Goal: Information Seeking & Learning: Learn about a topic

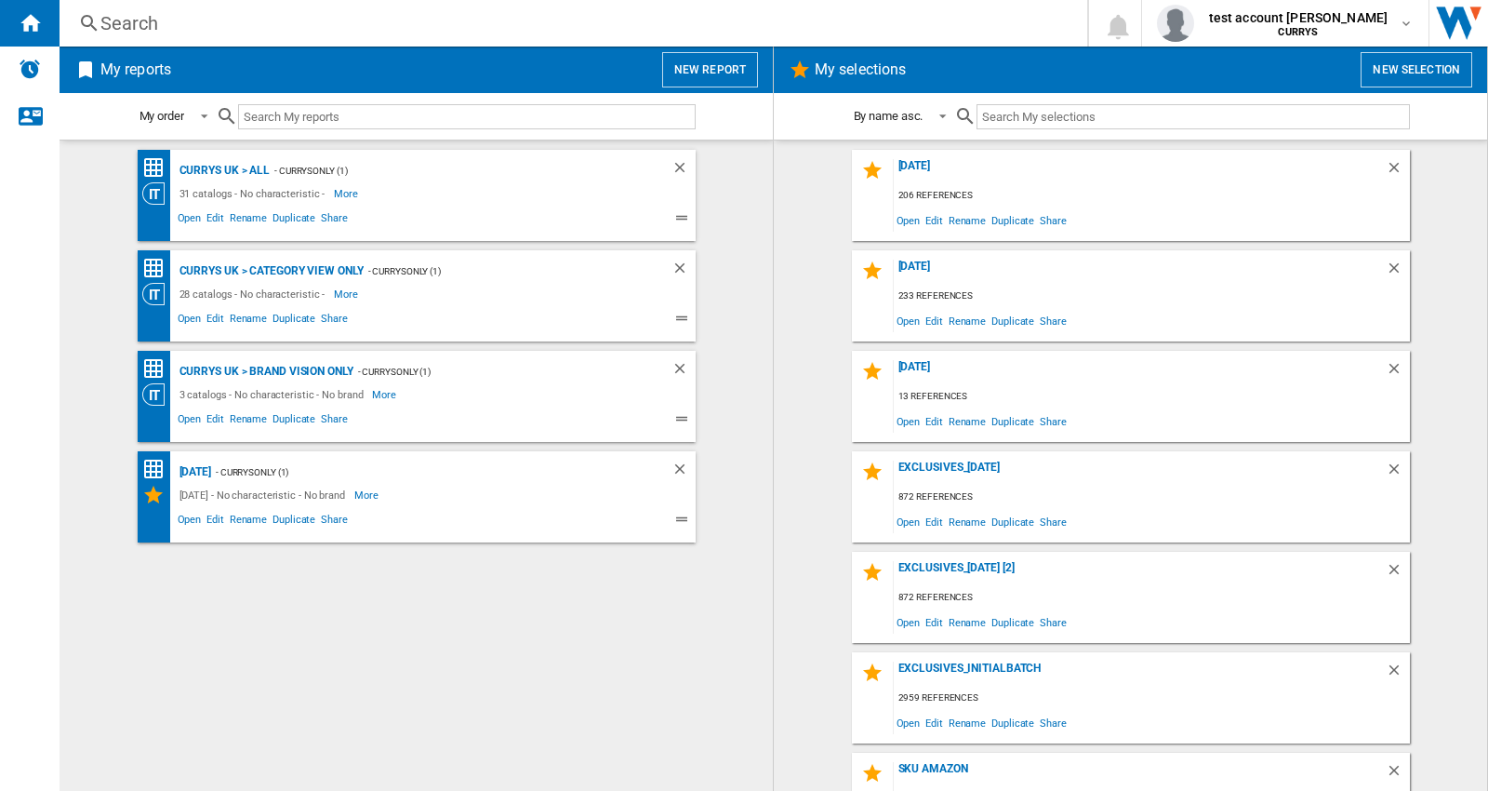
click at [276, 20] on div "Search" at bounding box center [569, 23] width 939 height 26
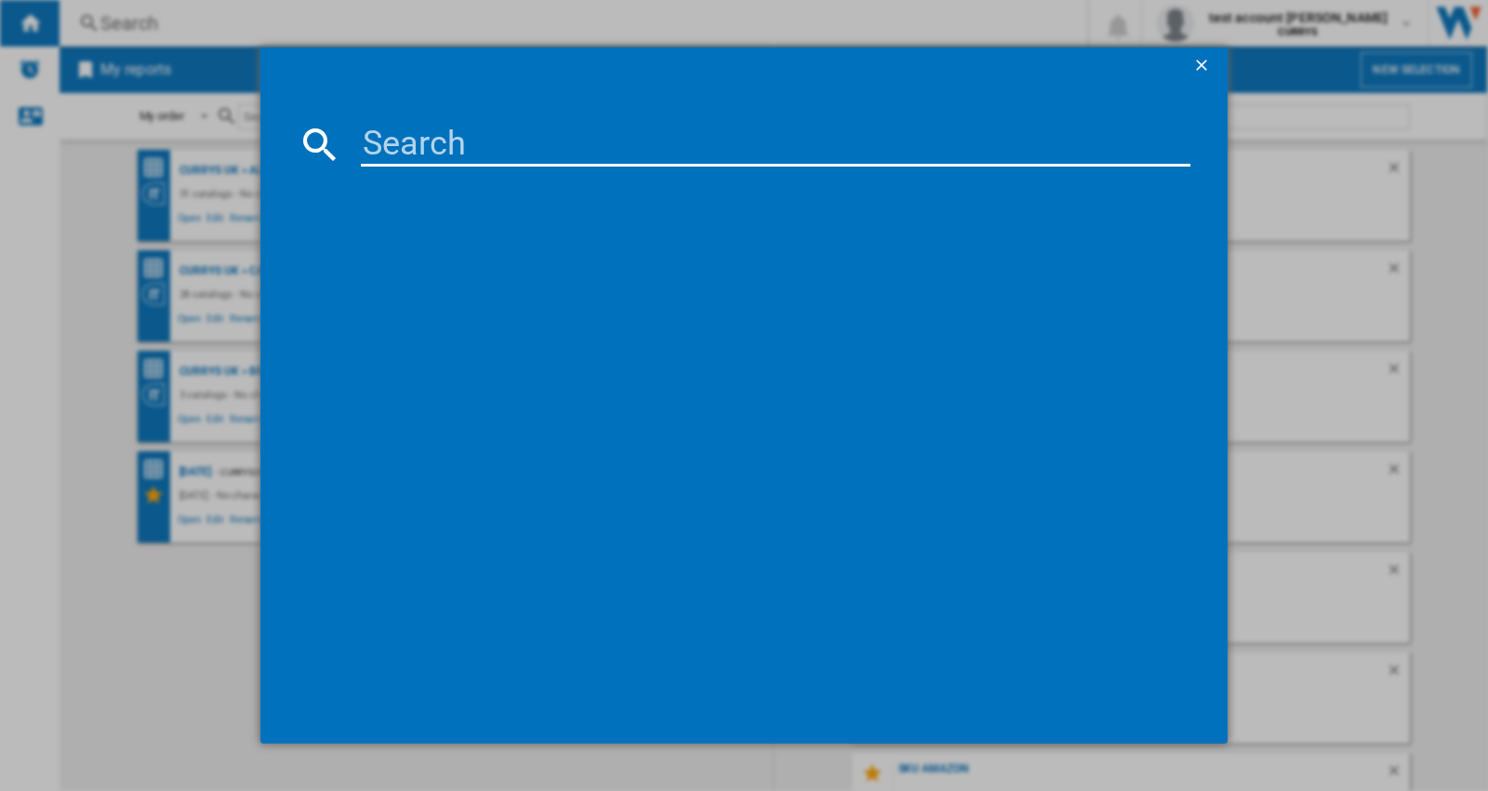
click at [475, 140] on input at bounding box center [776, 144] width 830 height 45
paste input "MY ARCADE SUPER STREET FIGHTER II"
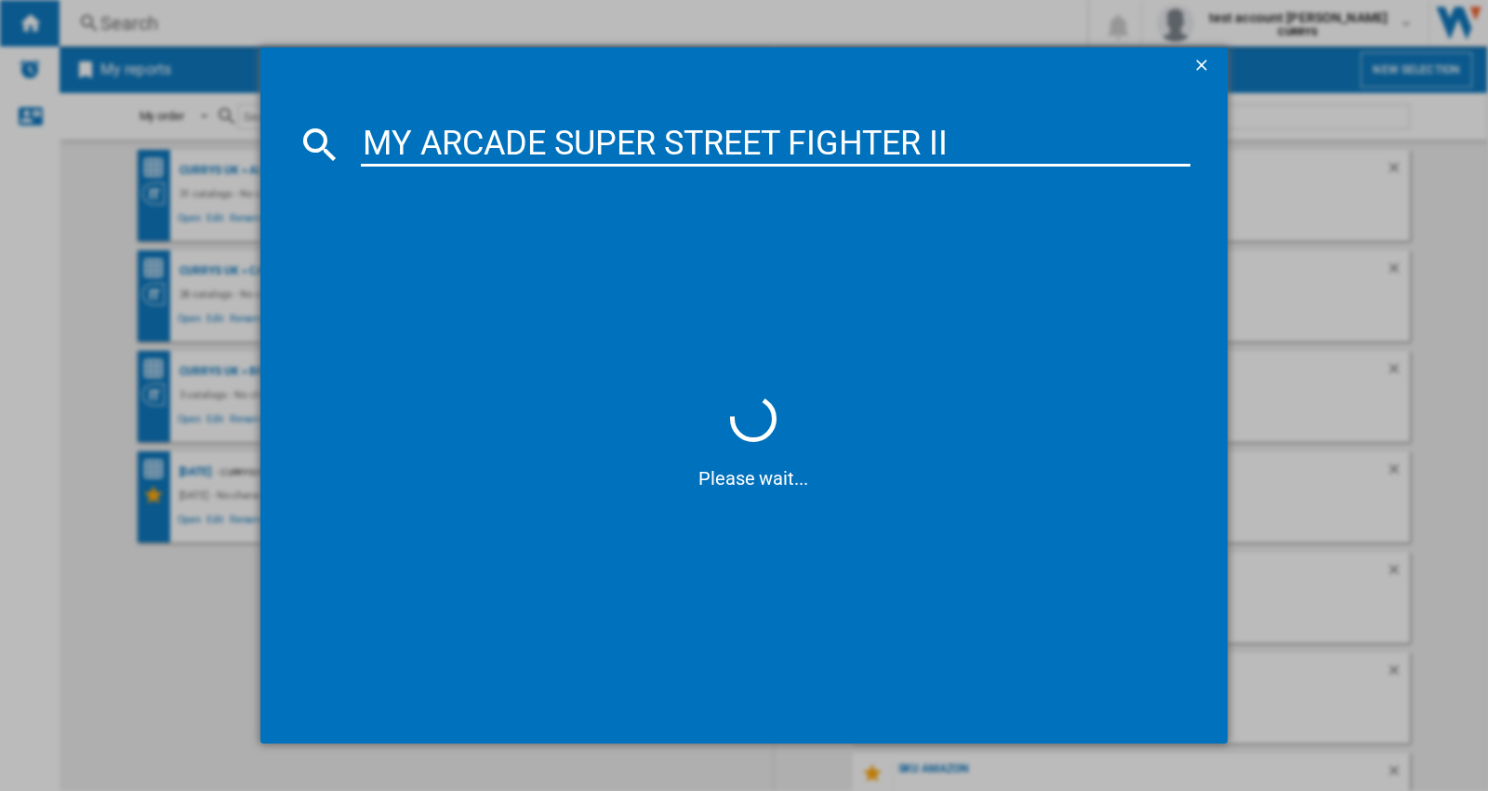
type input "MY ARCADE SUPER STREET FIGHTER II"
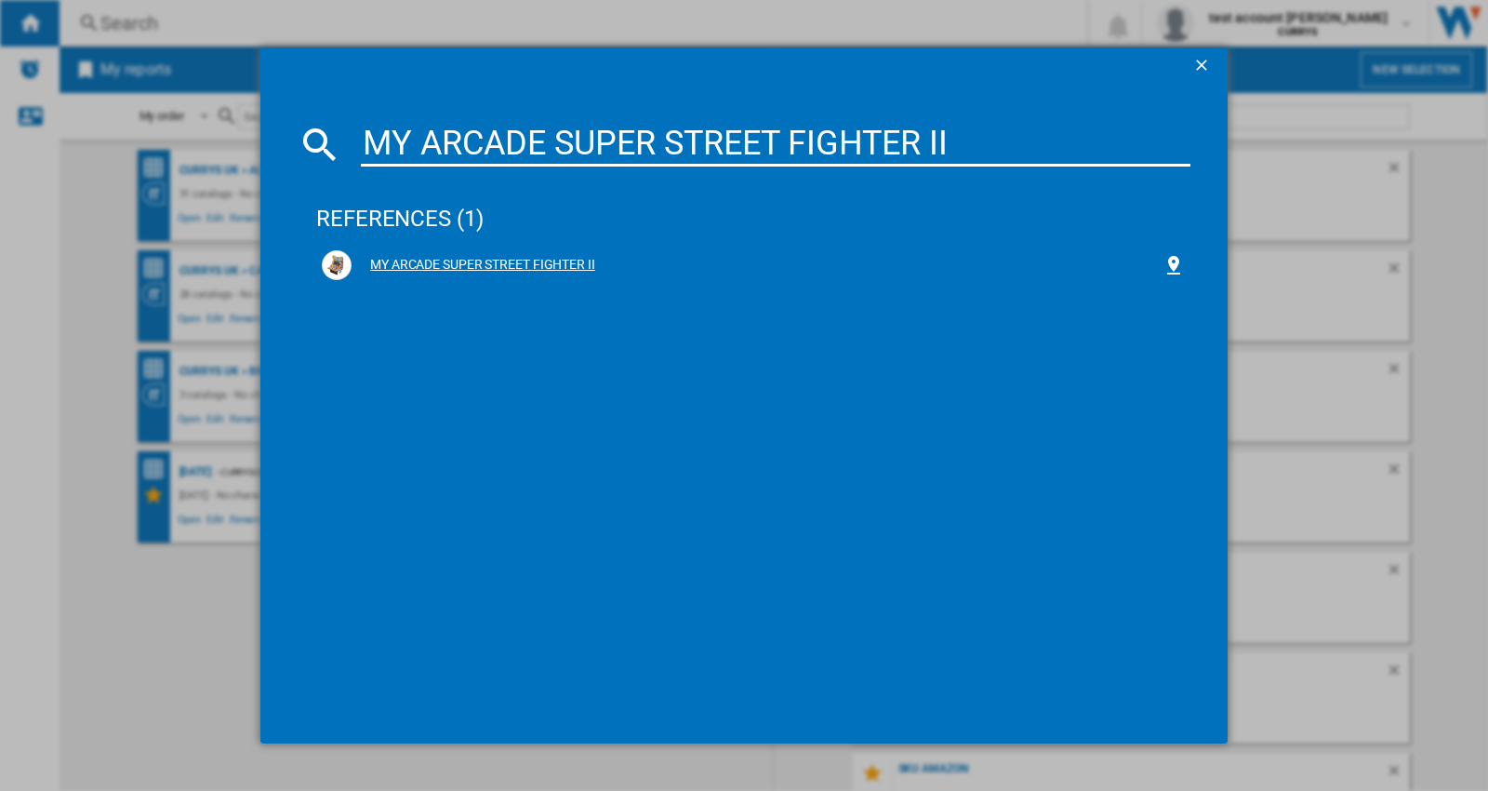
click at [552, 265] on div "MY ARCADE SUPER STREET FIGHTER II" at bounding box center [757, 265] width 811 height 19
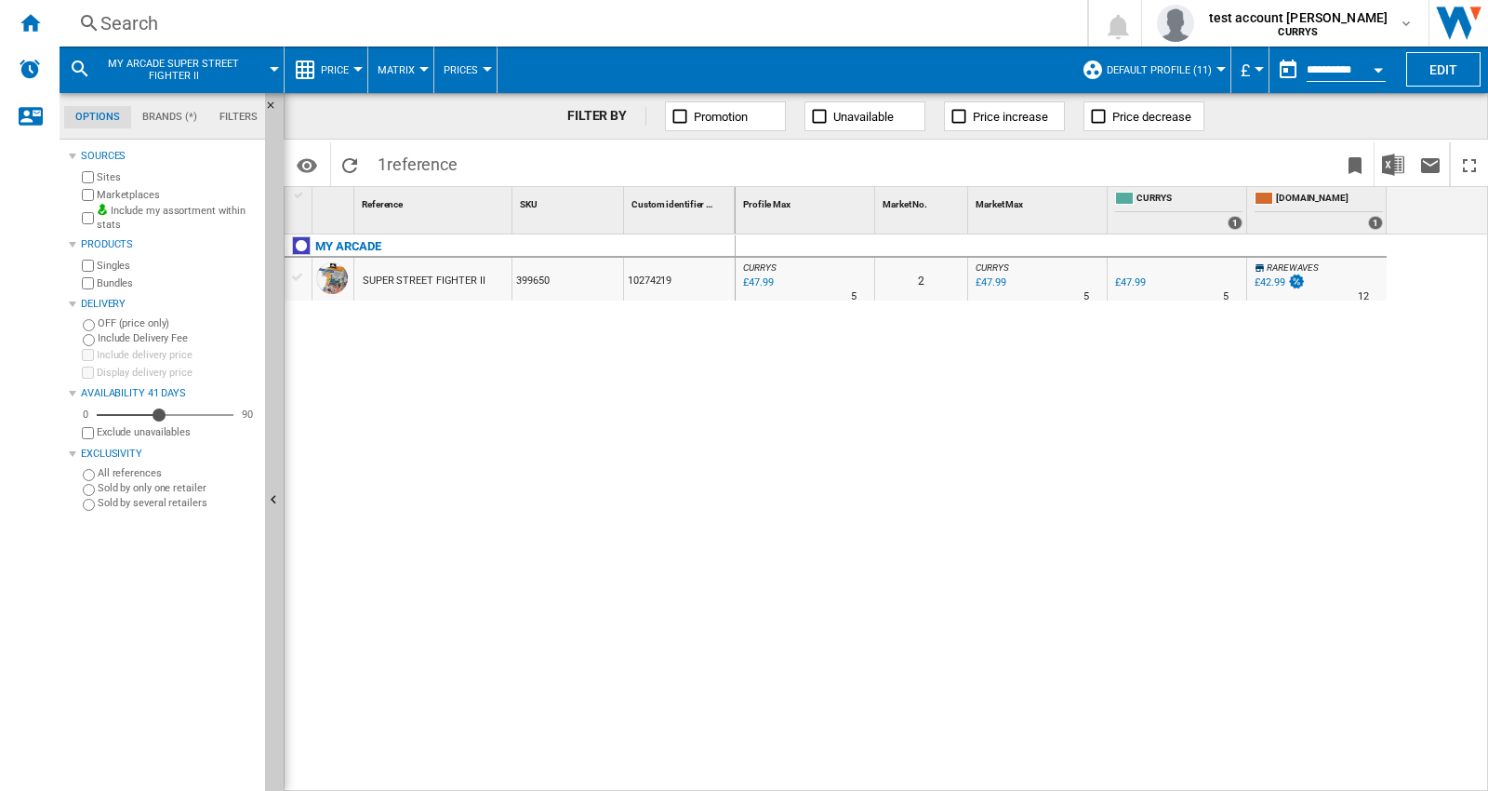
click at [353, 69] on div at bounding box center [357, 69] width 9 height 5
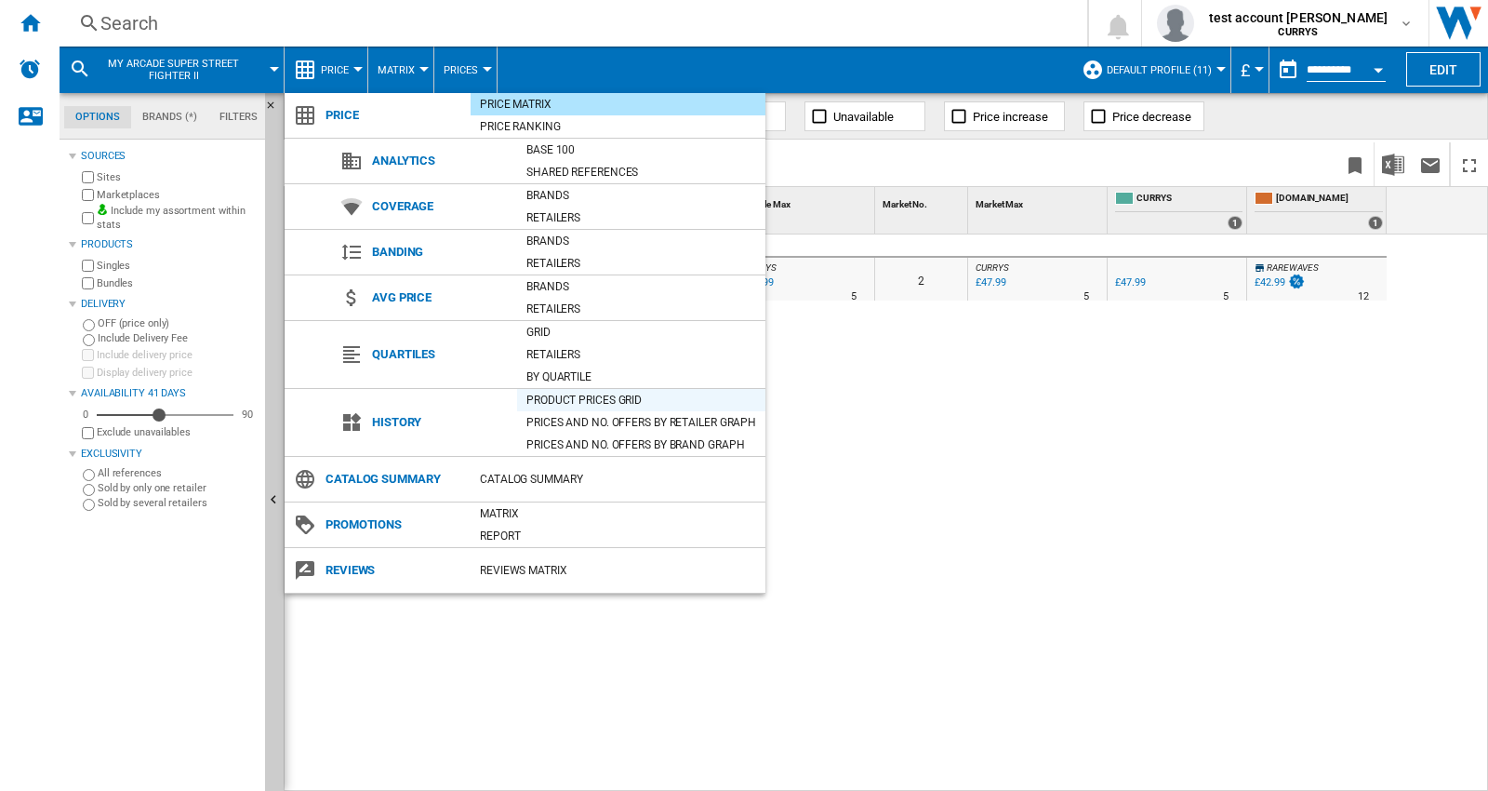
click at [600, 401] on div "Product prices grid" at bounding box center [641, 400] width 248 height 19
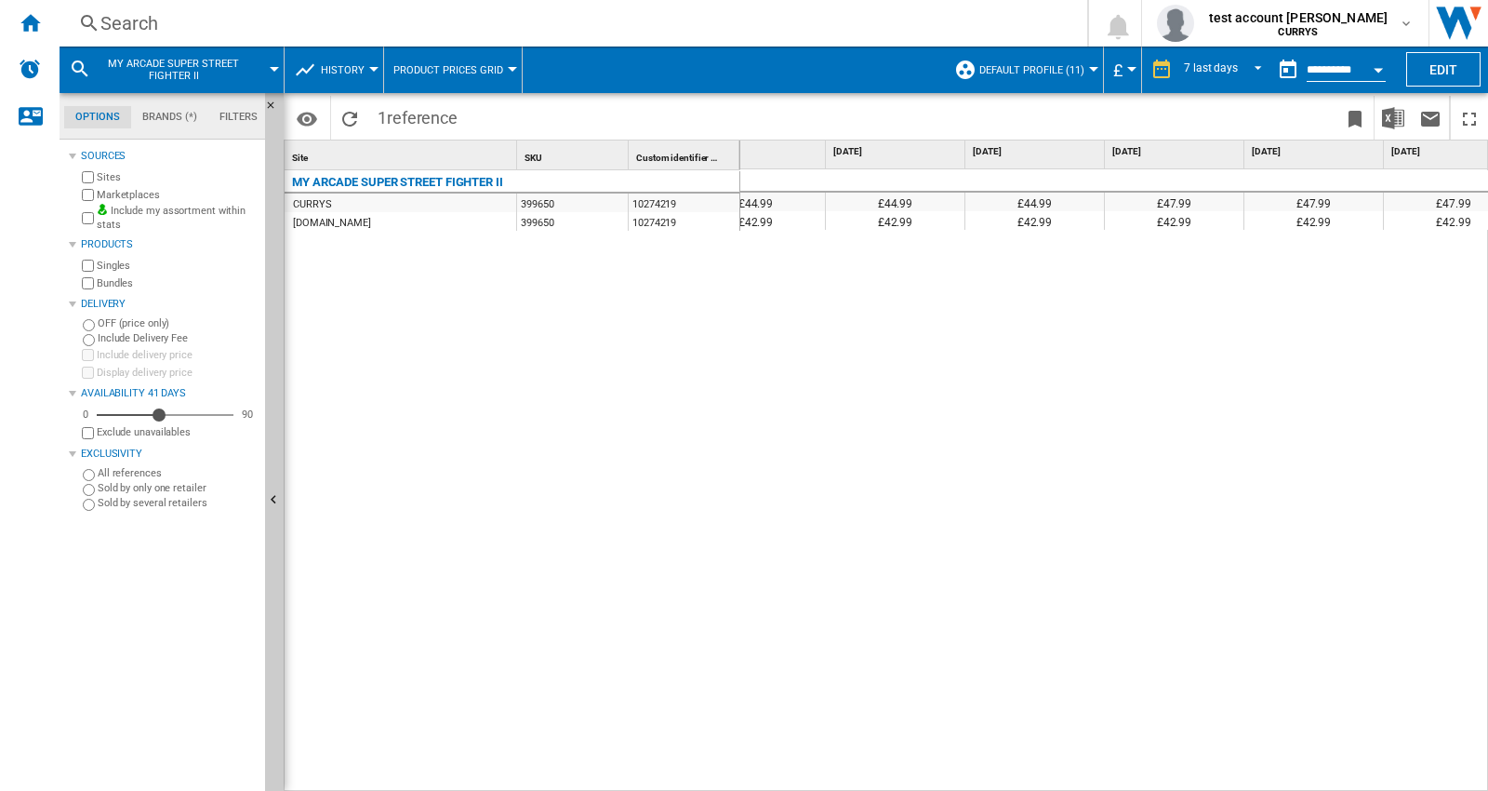
scroll to position [0, 367]
